Goal: Information Seeking & Learning: Learn about a topic

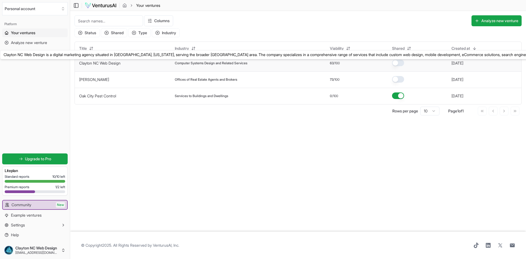
click at [111, 64] on link "Clayton NC Web Design" at bounding box center [99, 63] width 41 height 5
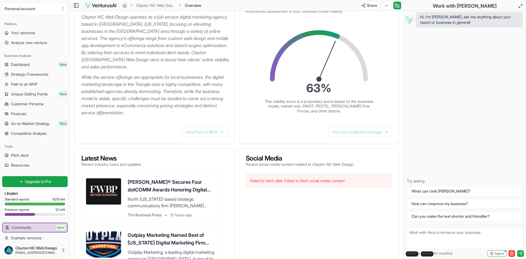
scroll to position [112, 0]
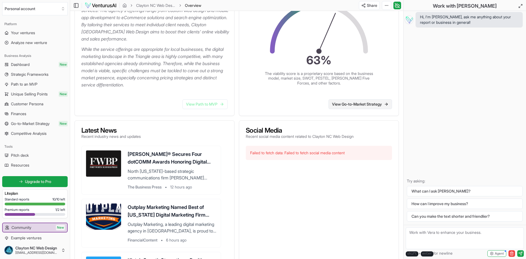
click at [361, 105] on link "View Go-to-Market Strategy" at bounding box center [360, 104] width 64 height 10
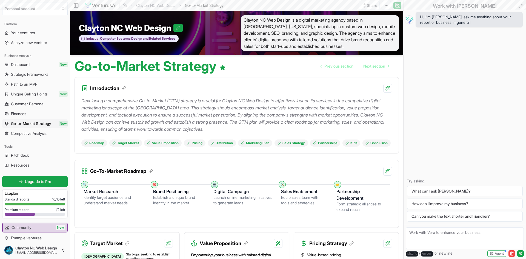
click at [361, 105] on p "Developing a comprehensive Go-to-Market (GTM) strategy is crucial for Clayton N…" at bounding box center [236, 115] width 311 height 36
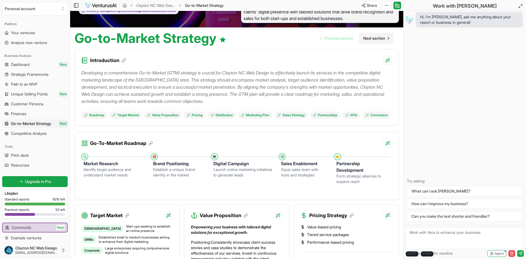
click at [369, 38] on span "Next section" at bounding box center [374, 38] width 22 height 5
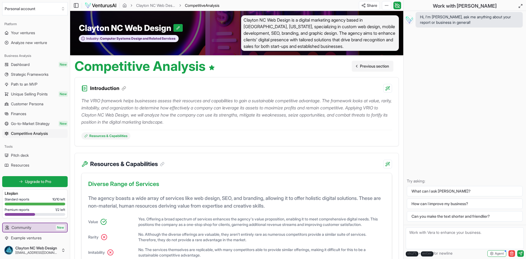
click at [366, 66] on span "Previous section" at bounding box center [374, 66] width 29 height 5
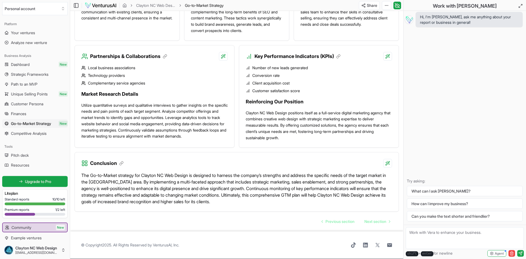
scroll to position [519, 0]
click at [379, 224] on span "Next section" at bounding box center [375, 221] width 22 height 5
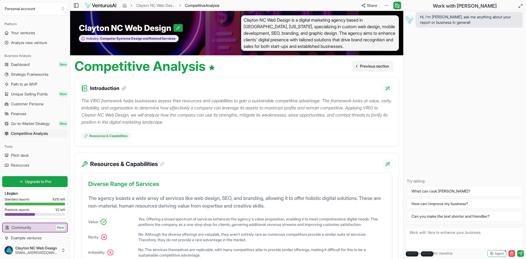
click at [368, 67] on span "Previous section" at bounding box center [374, 66] width 29 height 5
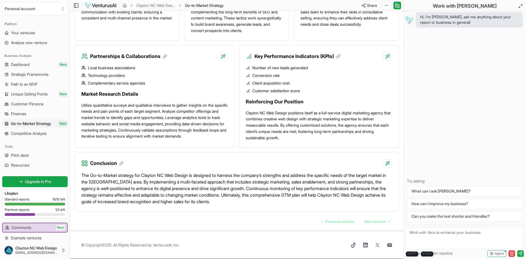
scroll to position [519, 0]
click at [337, 224] on span "Previous section" at bounding box center [339, 221] width 29 height 5
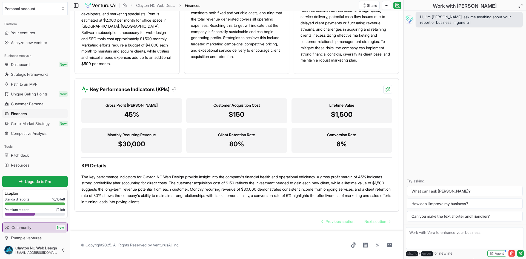
scroll to position [510, 0]
click at [325, 220] on span "Previous section" at bounding box center [339, 221] width 29 height 5
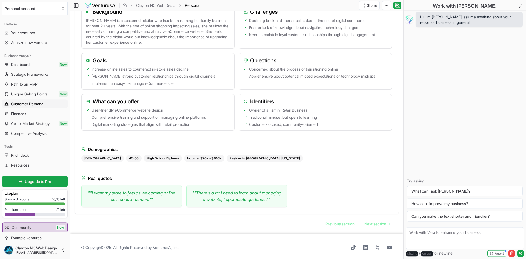
scroll to position [453, 0]
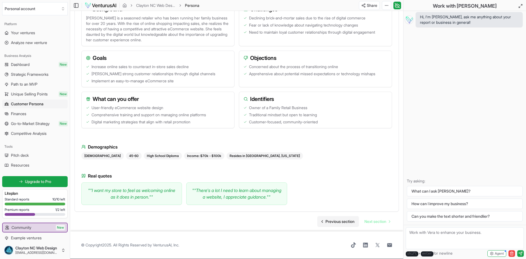
click at [332, 222] on span "Previous section" at bounding box center [339, 221] width 29 height 5
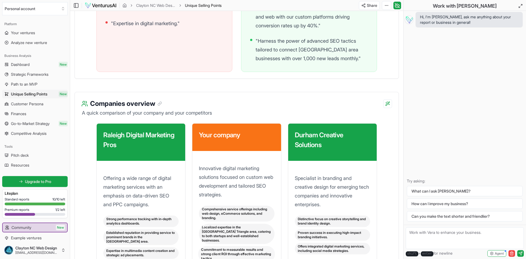
scroll to position [674, 0]
